Goal: Information Seeking & Learning: Learn about a topic

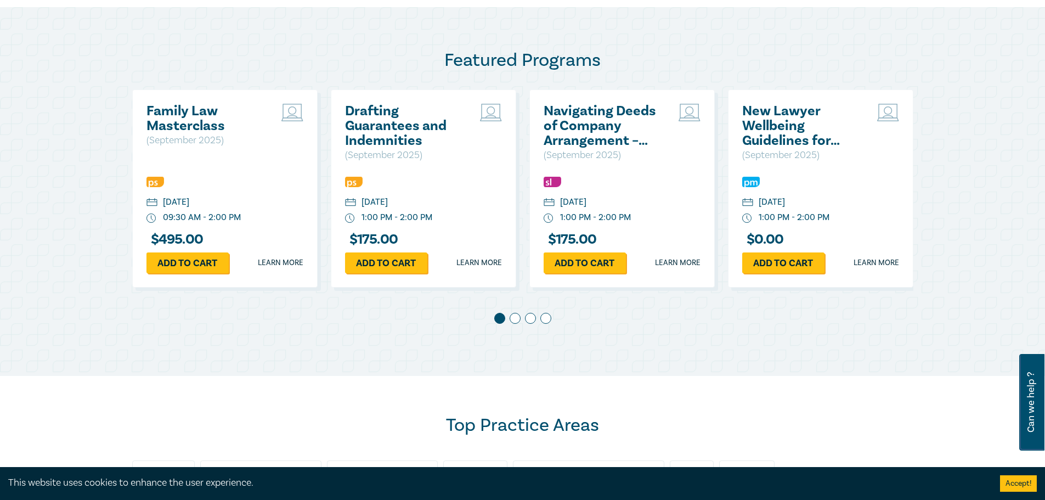
scroll to position [713, 0]
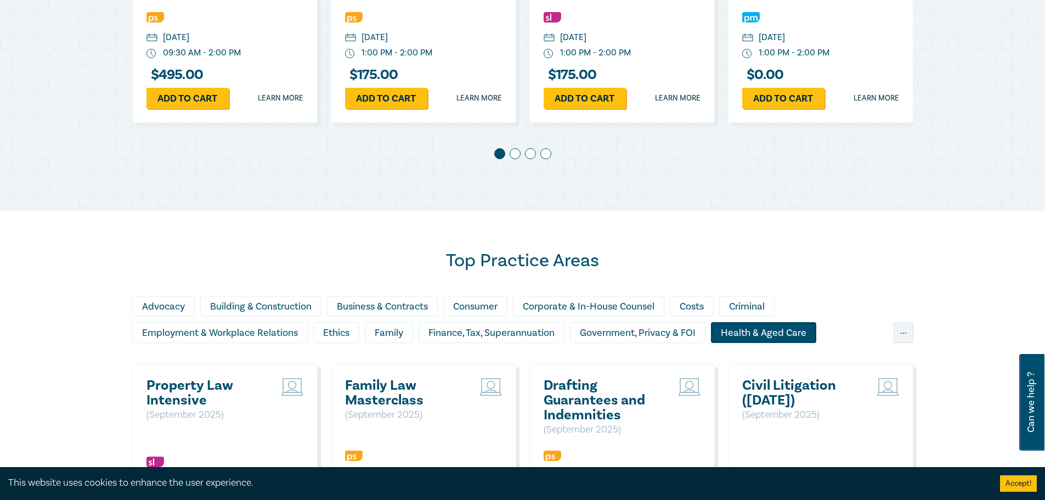
click at [772, 335] on div "Health & Aged Care" at bounding box center [763, 332] width 105 height 21
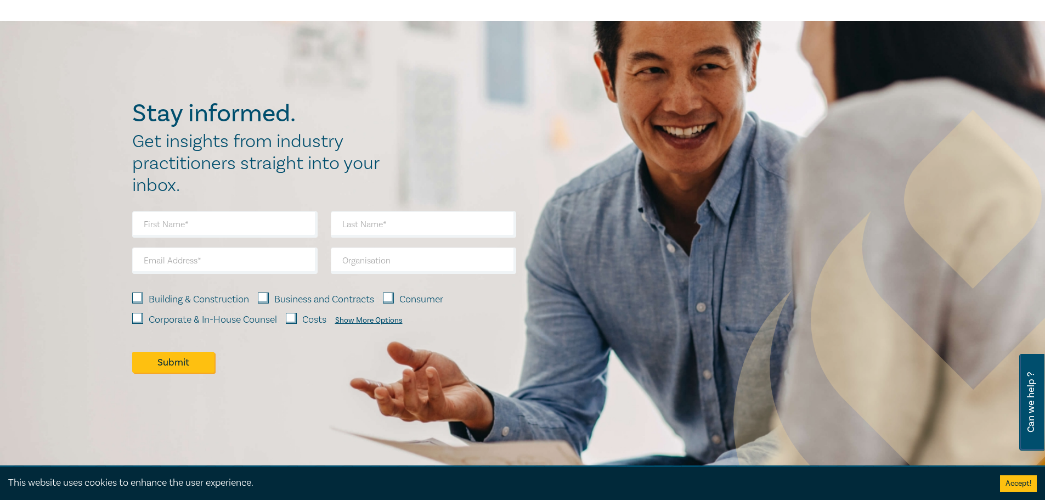
scroll to position [835, 0]
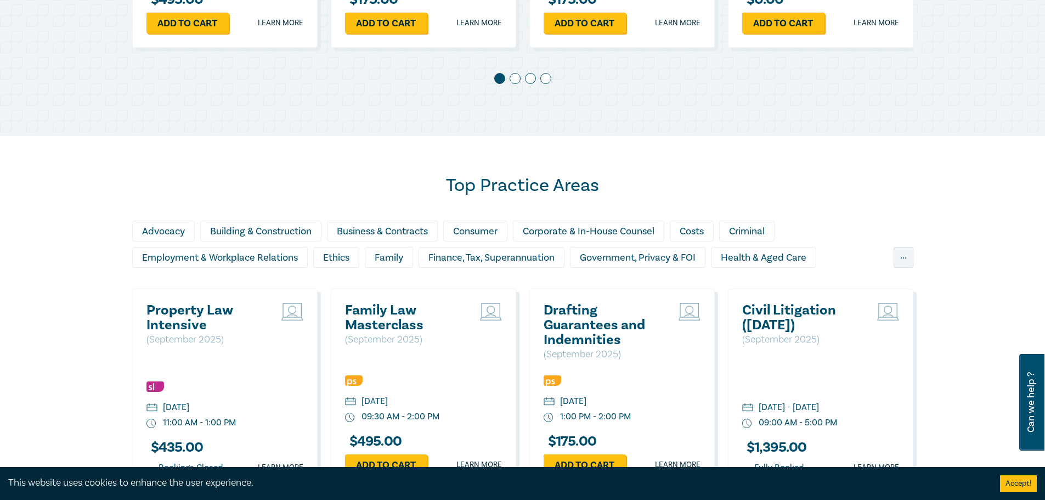
scroll to position [1008, 0]
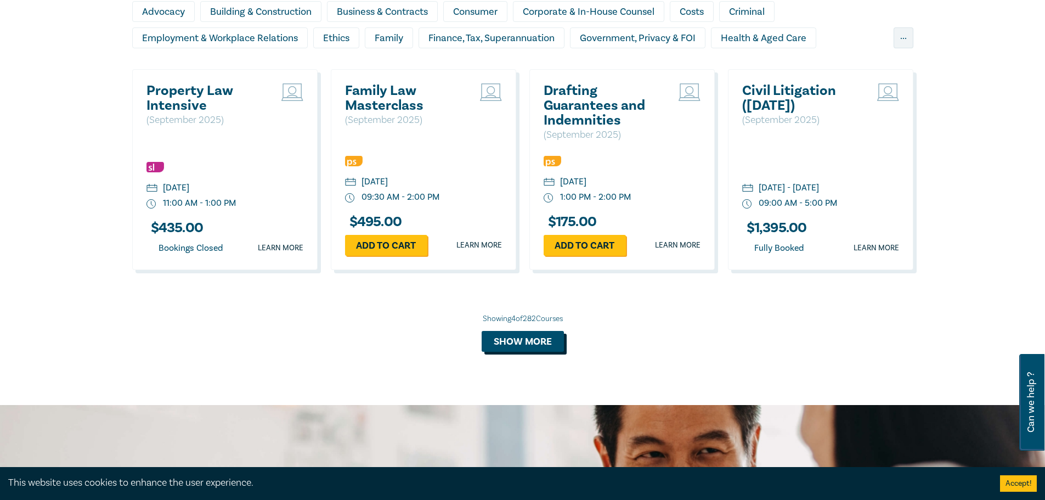
click at [519, 339] on button "Show more" at bounding box center [523, 341] width 82 height 21
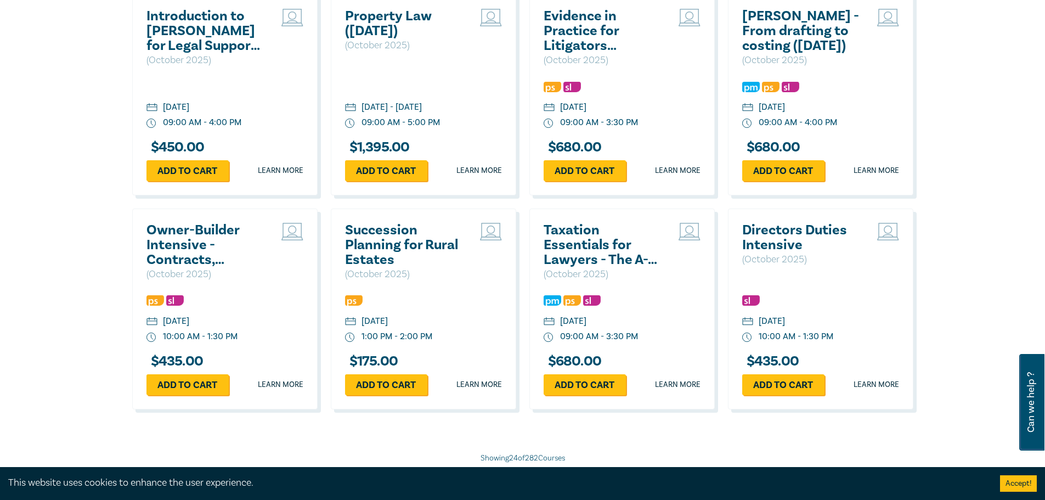
scroll to position [2105, 0]
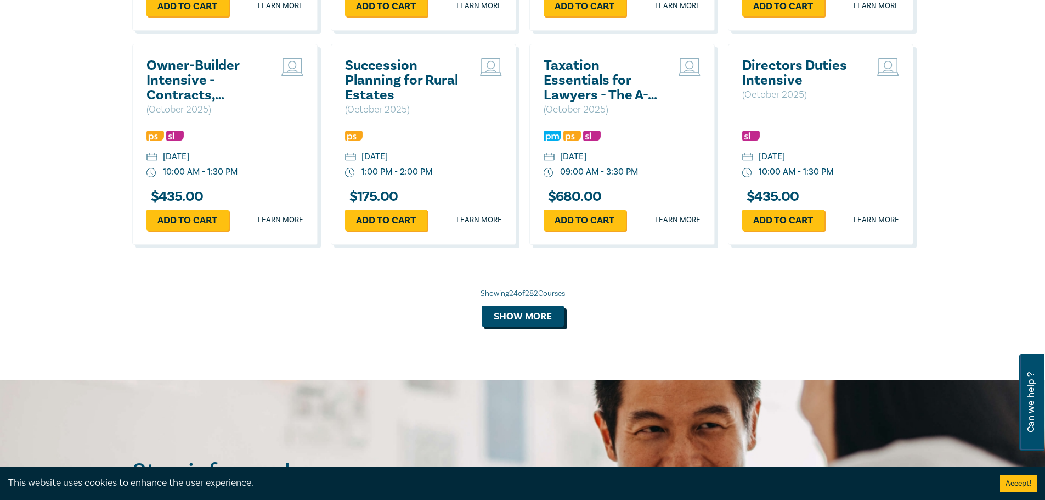
click at [523, 326] on button "Show more" at bounding box center [523, 316] width 82 height 21
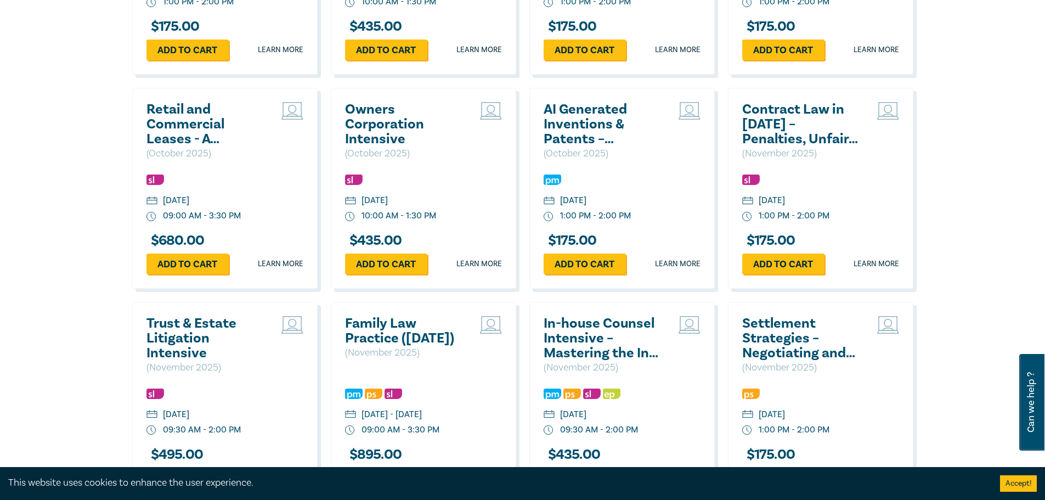
scroll to position [2709, 0]
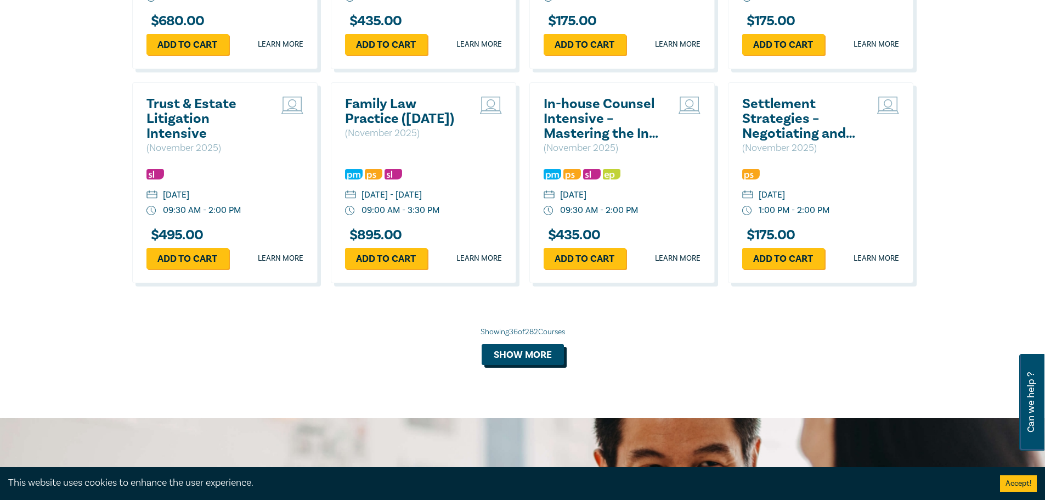
click at [509, 365] on button "Show more" at bounding box center [523, 354] width 82 height 21
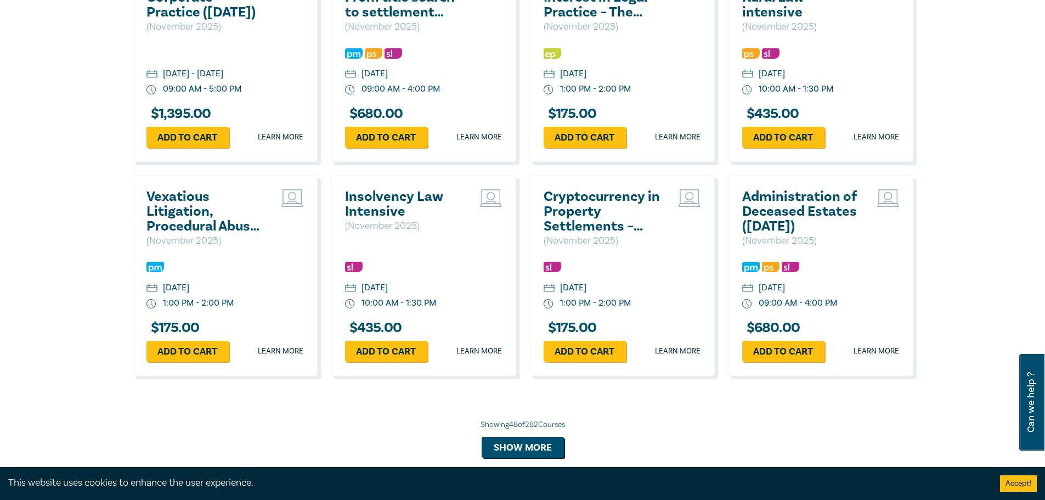
scroll to position [3477, 0]
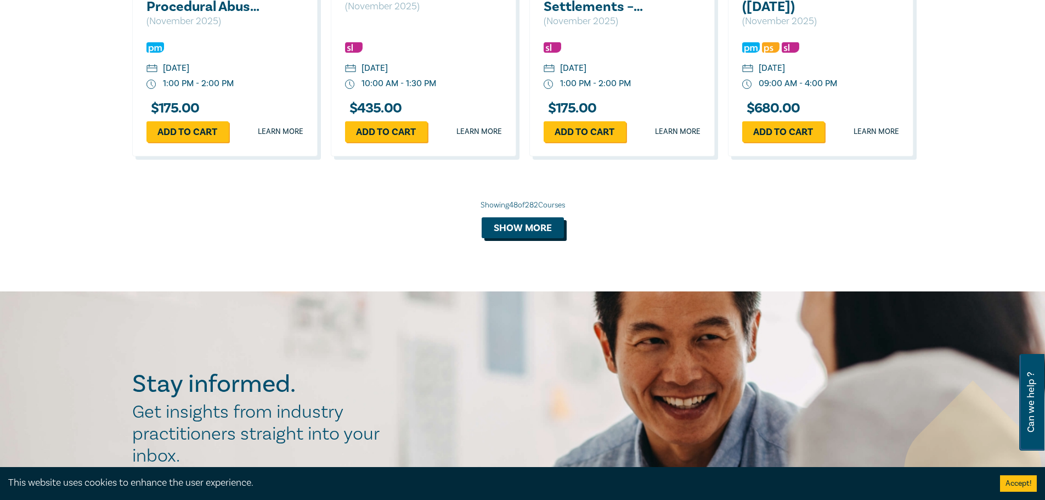
click at [542, 238] on button "Show more" at bounding box center [523, 227] width 82 height 21
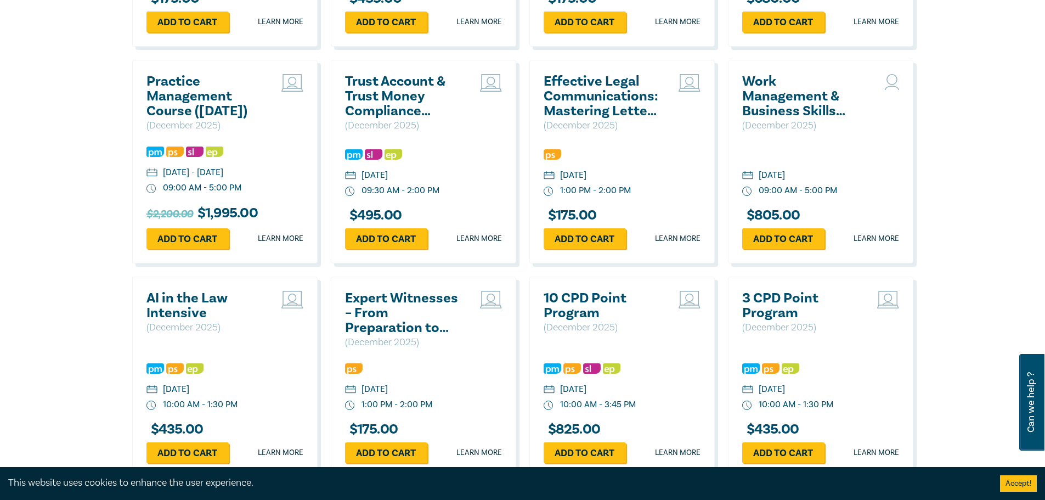
scroll to position [3641, 0]
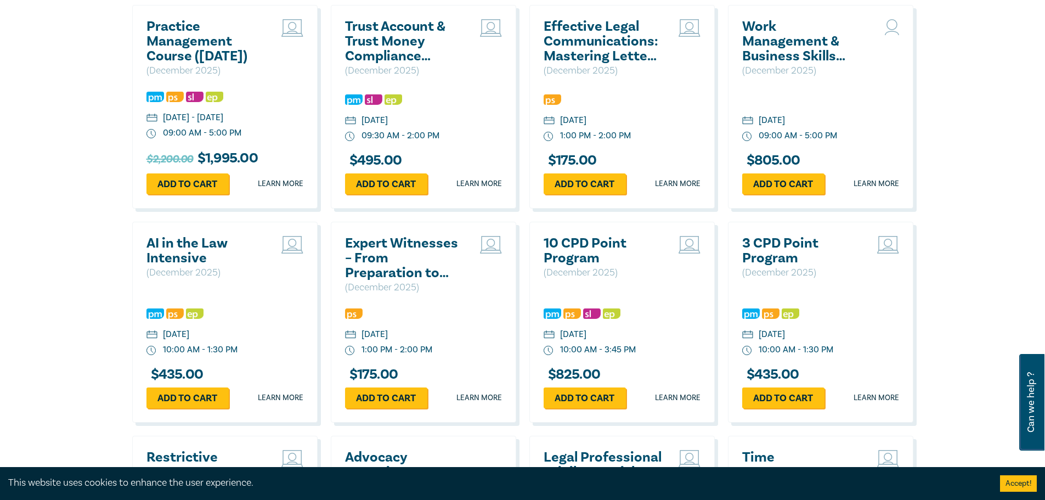
click at [588, 266] on h2 "10 CPD Point Program" at bounding box center [603, 251] width 118 height 30
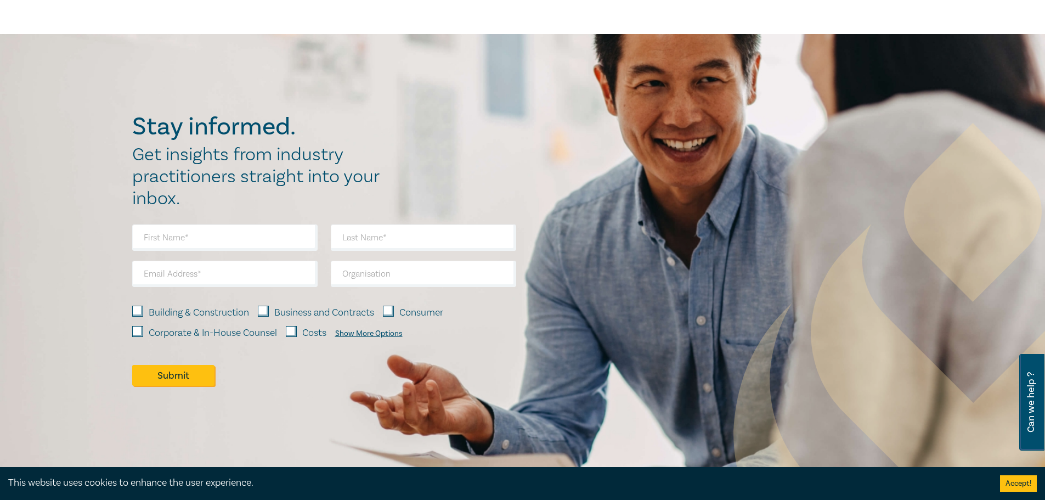
scroll to position [988, 0]
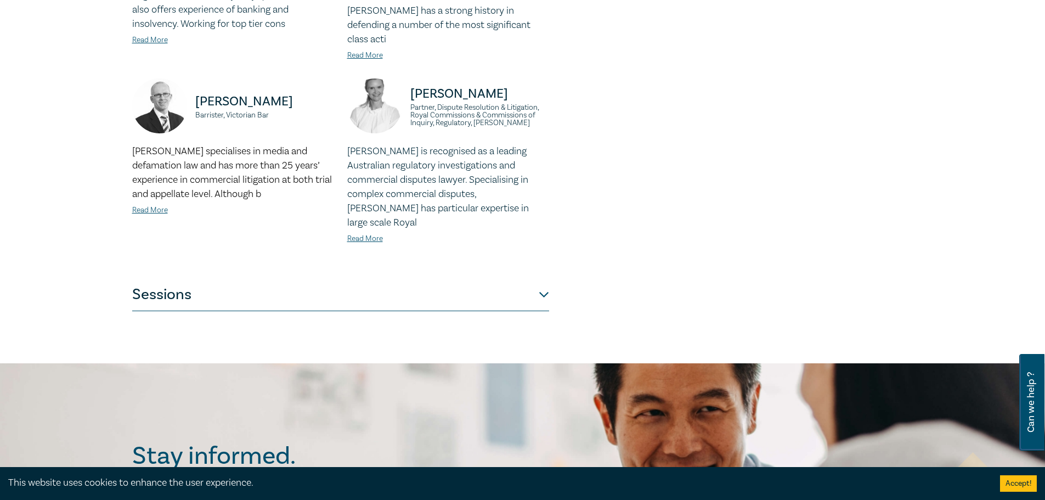
click at [542, 278] on button "Sessions" at bounding box center [340, 294] width 417 height 33
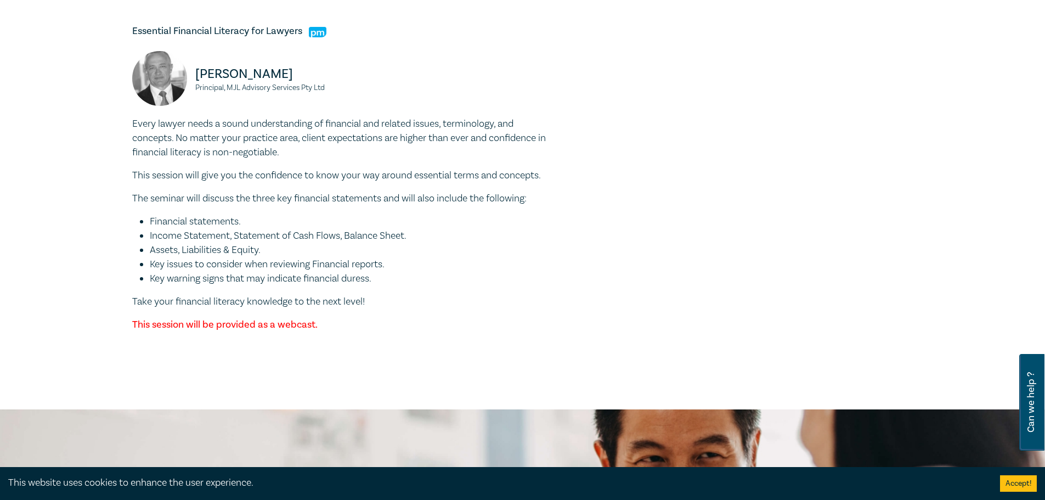
scroll to position [3456, 0]
